Goal: Task Accomplishment & Management: Manage account settings

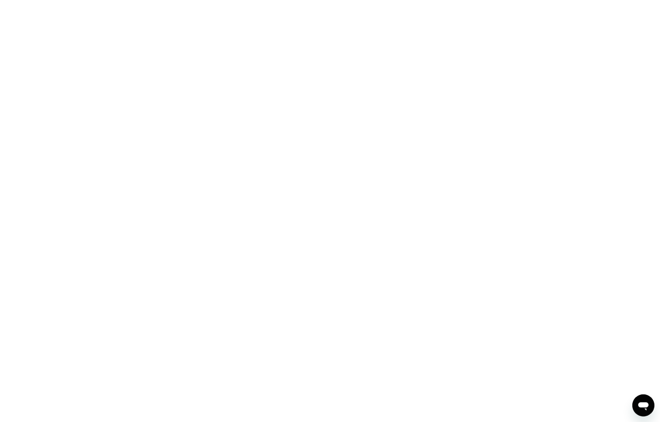
drag, startPoint x: 305, startPoint y: 149, endPoint x: 303, endPoint y: 145, distance: 4.3
click at [305, 148] on div at bounding box center [330, 211] width 660 height 422
drag, startPoint x: 303, startPoint y: 145, endPoint x: 337, endPoint y: 147, distance: 33.8
click at [300, 145] on div at bounding box center [330, 211] width 660 height 422
drag, startPoint x: 337, startPoint y: 147, endPoint x: 330, endPoint y: 148, distance: 7.0
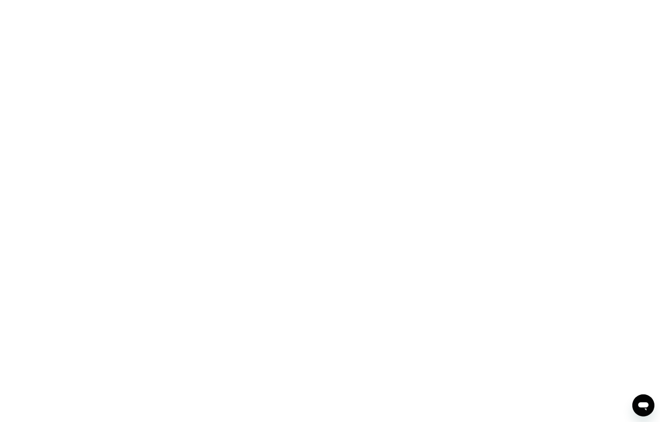
click at [330, 148] on div at bounding box center [330, 211] width 660 height 422
drag, startPoint x: 332, startPoint y: 148, endPoint x: 252, endPoint y: 98, distance: 93.6
click at [330, 148] on div at bounding box center [330, 211] width 660 height 422
drag, startPoint x: 343, startPoint y: 133, endPoint x: 325, endPoint y: 128, distance: 19.4
click at [338, 131] on div at bounding box center [330, 211] width 660 height 422
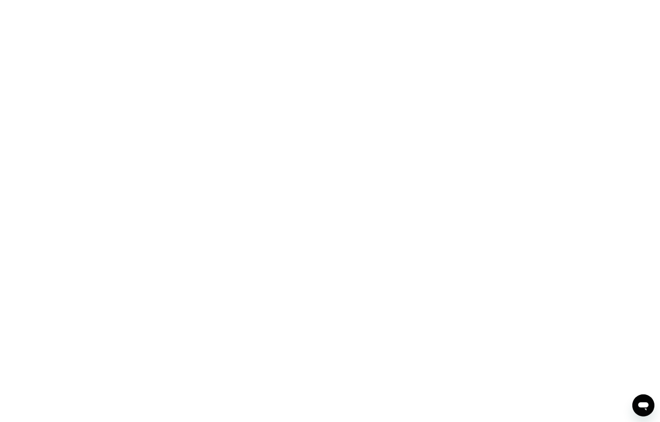
click at [320, 127] on div at bounding box center [330, 211] width 660 height 422
click at [308, 118] on div at bounding box center [330, 211] width 660 height 422
click at [310, 118] on div at bounding box center [330, 211] width 660 height 422
drag, startPoint x: 288, startPoint y: 91, endPoint x: 221, endPoint y: 113, distance: 70.4
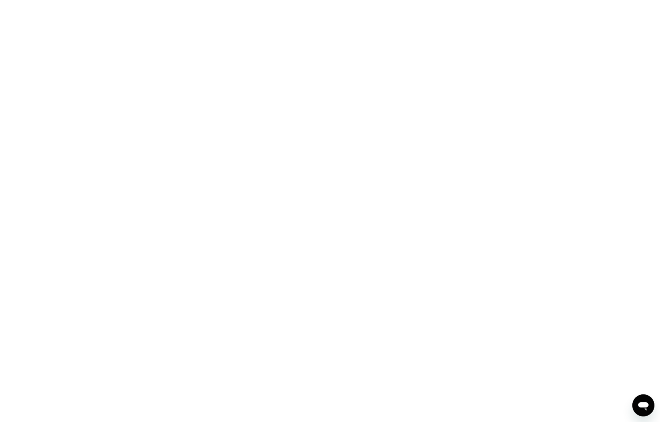
click at [221, 113] on div at bounding box center [330, 211] width 660 height 422
click at [249, 199] on div at bounding box center [330, 211] width 660 height 422
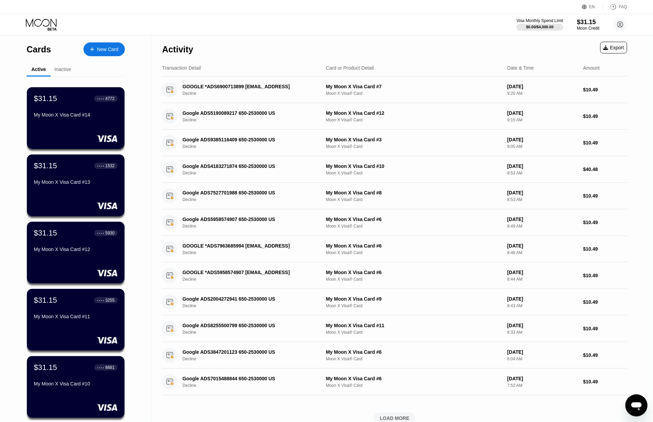
click at [423, 14] on div "EN Language Select an item Save FAQ Visa Monthly Spend Limit $0.00 / $4,000.00 …" at bounding box center [326, 17] width 653 height 35
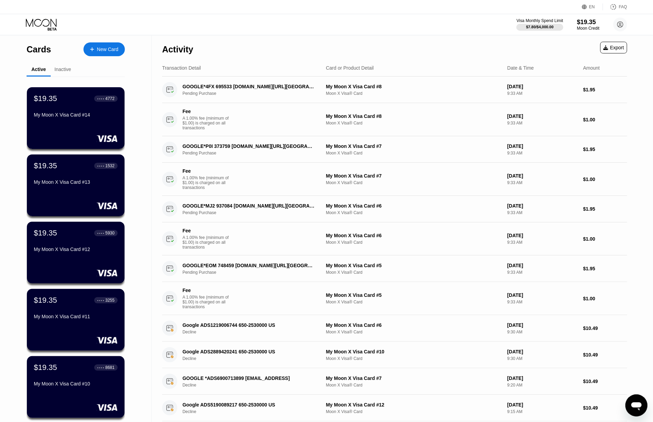
click at [451, 36] on div "Activity Export" at bounding box center [394, 48] width 465 height 24
click at [414, 41] on div "Activity Export" at bounding box center [394, 48] width 465 height 24
click at [439, 20] on div "Visa Monthly Spend Limit $7.80 / $4,000.00 $19.35 Moon Credit Tin Thong thongti…" at bounding box center [326, 24] width 653 height 21
click at [443, 42] on div "Activity Export" at bounding box center [394, 48] width 465 height 24
click at [427, 23] on div "Visa Monthly Spend Limit $7.80 / $4,000.00 $19.35 Moon Credit Tin Thong thongti…" at bounding box center [326, 24] width 653 height 21
